Goal: Navigation & Orientation: Find specific page/section

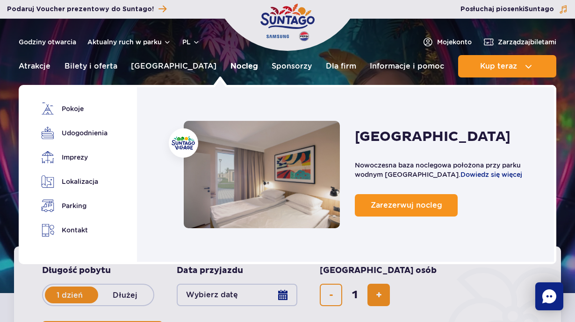
click at [230, 63] on link "Nocleg" at bounding box center [244, 66] width 28 height 22
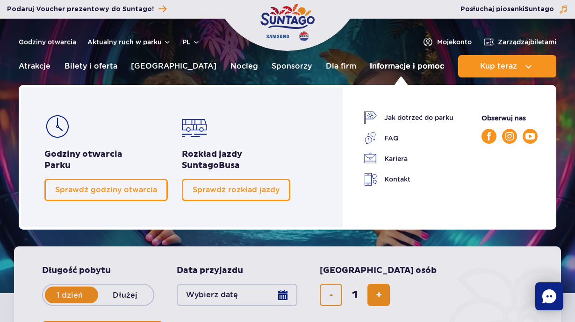
click at [383, 64] on link "Informacje i pomoc" at bounding box center [407, 66] width 74 height 22
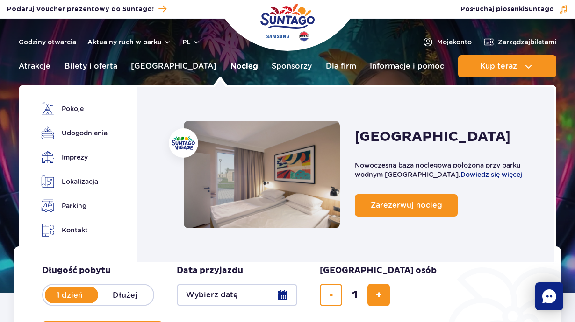
click at [230, 64] on link "Nocleg" at bounding box center [244, 66] width 28 height 22
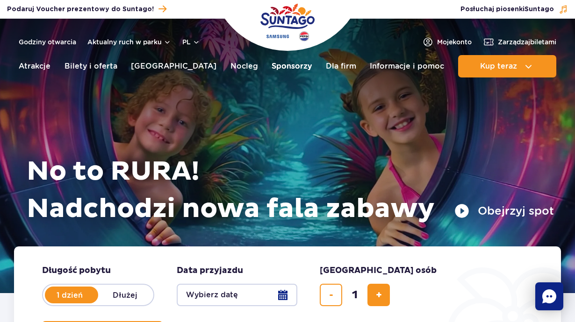
click at [281, 63] on link "Sponsorzy" at bounding box center [291, 66] width 40 height 22
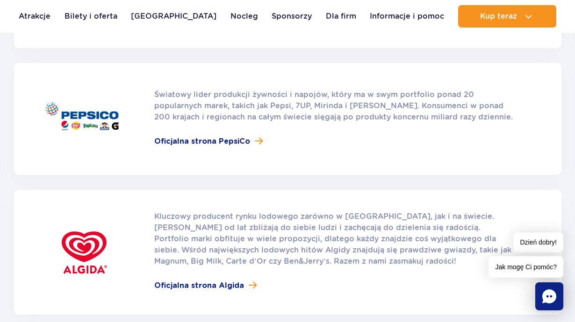
scroll to position [140, 0]
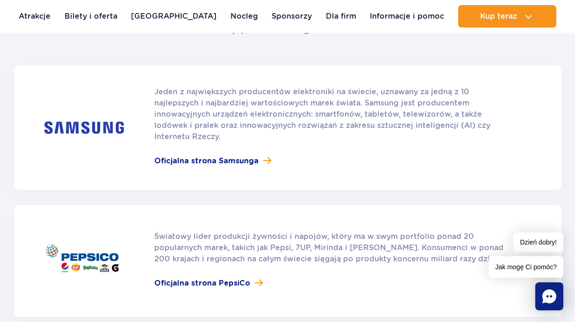
click at [538, 300] on rect "Chat" at bounding box center [549, 297] width 28 height 28
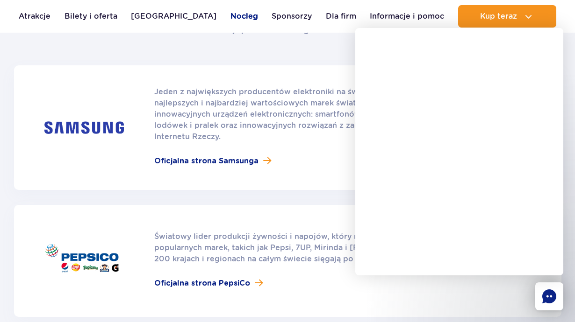
click at [230, 15] on link "Nocleg" at bounding box center [244, 16] width 28 height 22
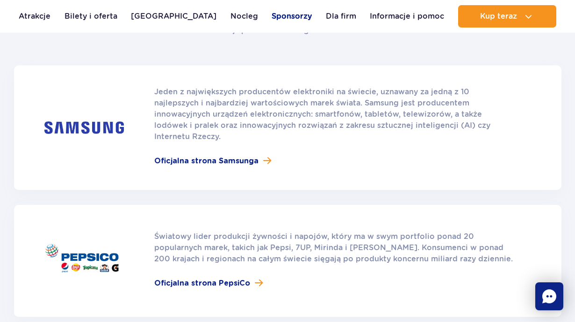
click at [278, 14] on link "Sponsorzy" at bounding box center [291, 16] width 40 height 22
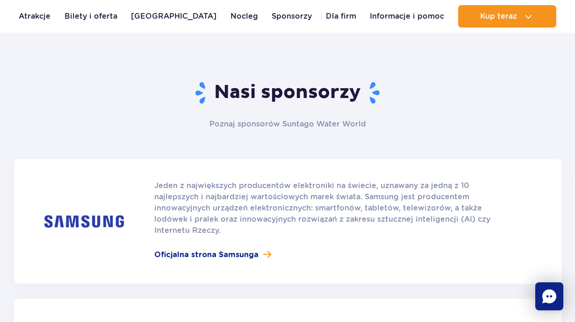
scroll to position [0, 0]
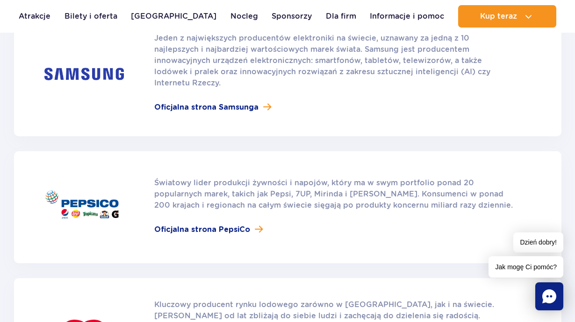
scroll to position [234, 0]
